Goal: Task Accomplishment & Management: Manage account settings

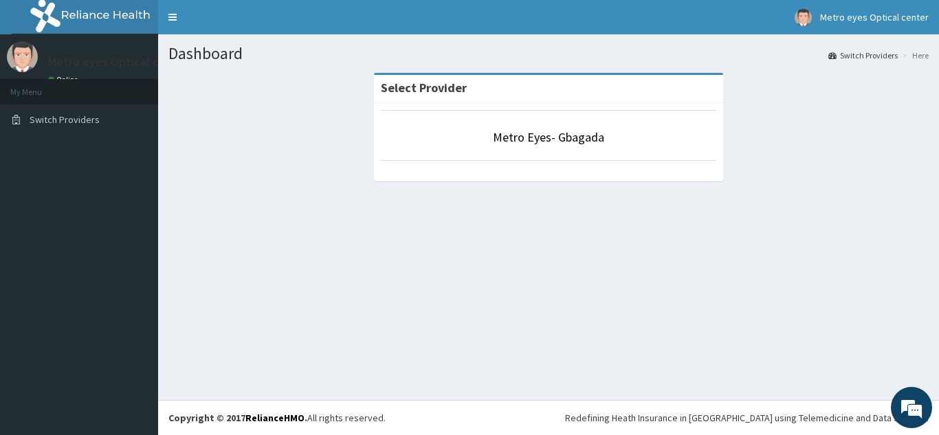
click at [109, 168] on aside "Metro eyes Optical center Online My Menu Switch Providers" at bounding box center [79, 217] width 158 height 435
drag, startPoint x: 774, startPoint y: 188, endPoint x: 300, endPoint y: 167, distance: 474.6
click at [300, 167] on div "Select Provider Metro Eyes- Gbagada" at bounding box center [548, 134] width 760 height 122
click at [562, 124] on li "Metro Eyes- Gbagada" at bounding box center [548, 135] width 335 height 51
drag, startPoint x: 938, startPoint y: 79, endPoint x: 938, endPoint y: 223, distance: 143.6
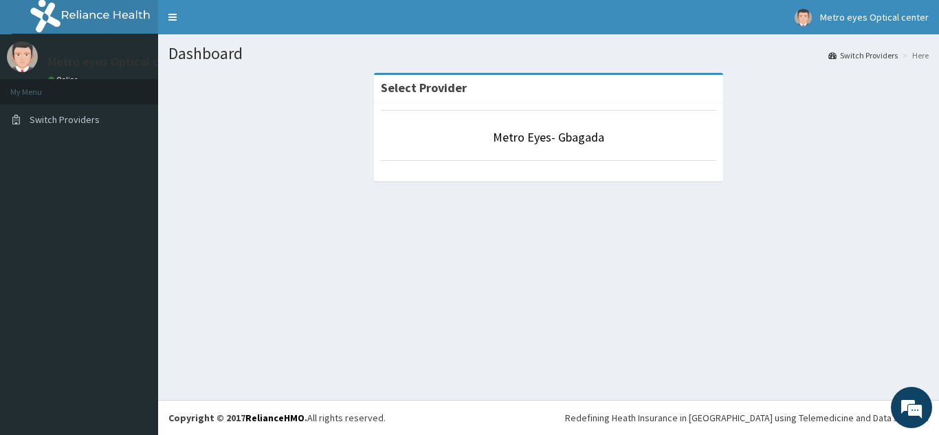
click at [938, 223] on section "Select Provider Metro Eyes- Gbagada" at bounding box center [548, 149] width 781 height 172
click at [104, 61] on p "Metro eyes Optical center" at bounding box center [118, 62] width 141 height 12
click at [16, 114] on link "Switch Providers" at bounding box center [79, 119] width 158 height 30
click at [168, 16] on link "Toggle navigation" at bounding box center [172, 17] width 29 height 34
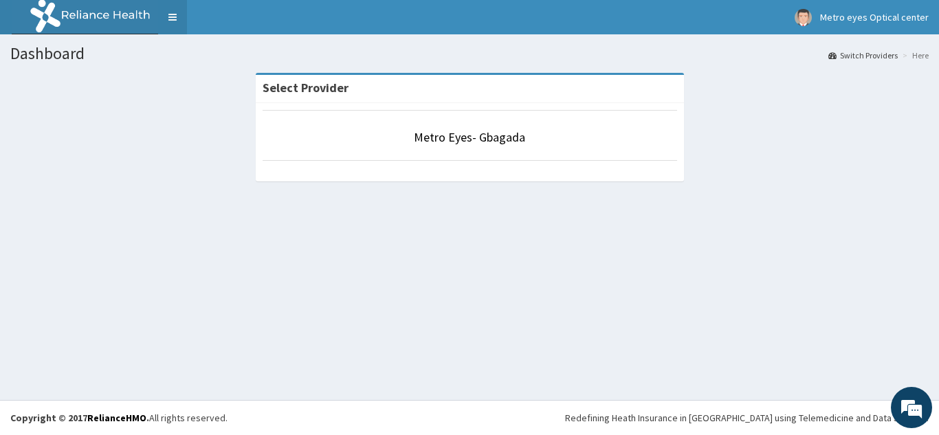
click at [173, 12] on link "Toggle navigation" at bounding box center [172, 17] width 29 height 34
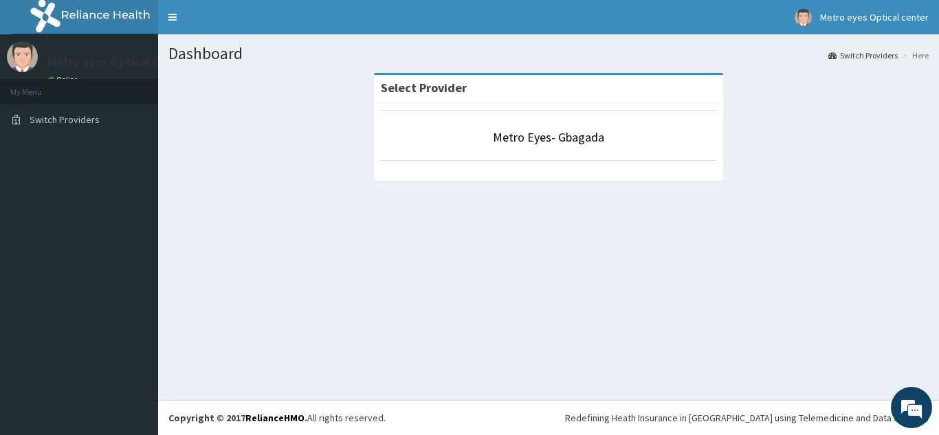
click at [58, 76] on link "Online" at bounding box center [64, 80] width 33 height 10
click at [850, 21] on span "Metro eyes Optical center" at bounding box center [874, 17] width 109 height 12
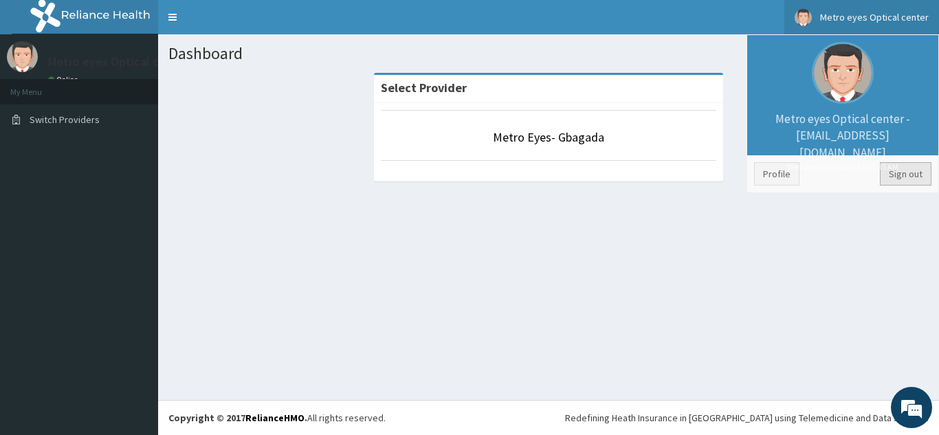
click at [903, 177] on link "Sign out" at bounding box center [905, 173] width 52 height 23
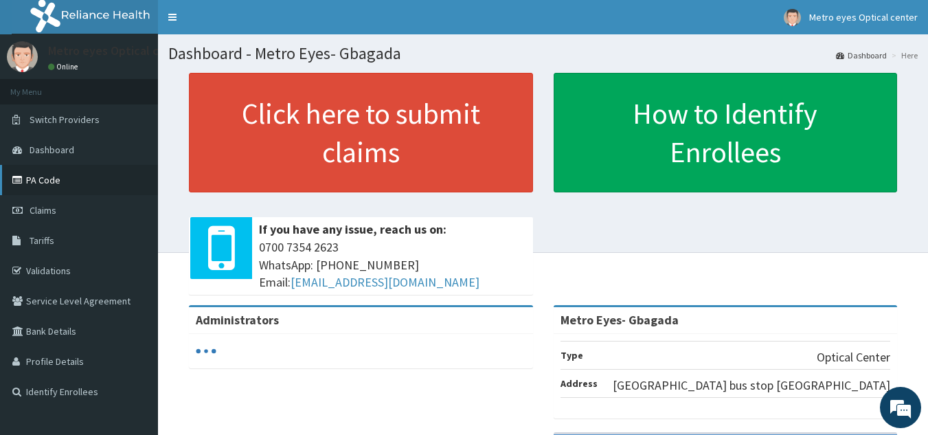
click at [43, 183] on link "PA Code" at bounding box center [79, 180] width 158 height 30
